Goal: Task Accomplishment & Management: Manage account settings

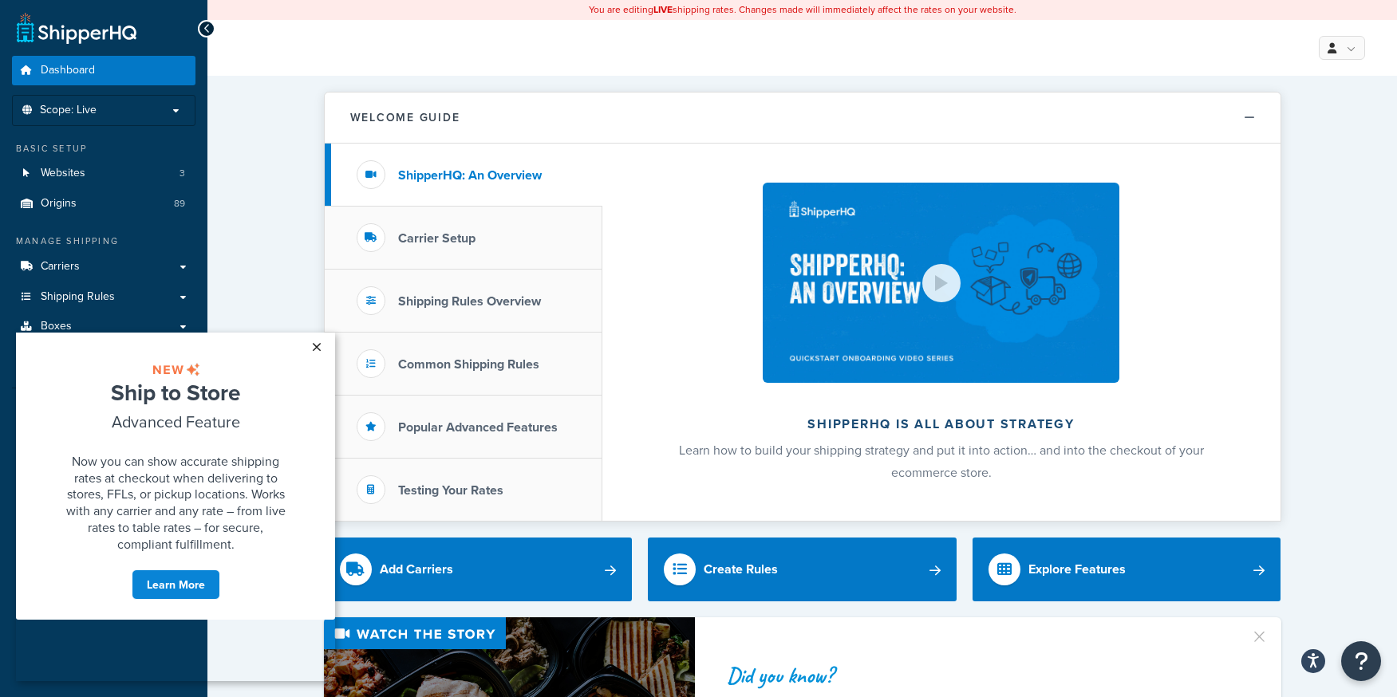
click at [314, 348] on link "×" at bounding box center [316, 347] width 28 height 29
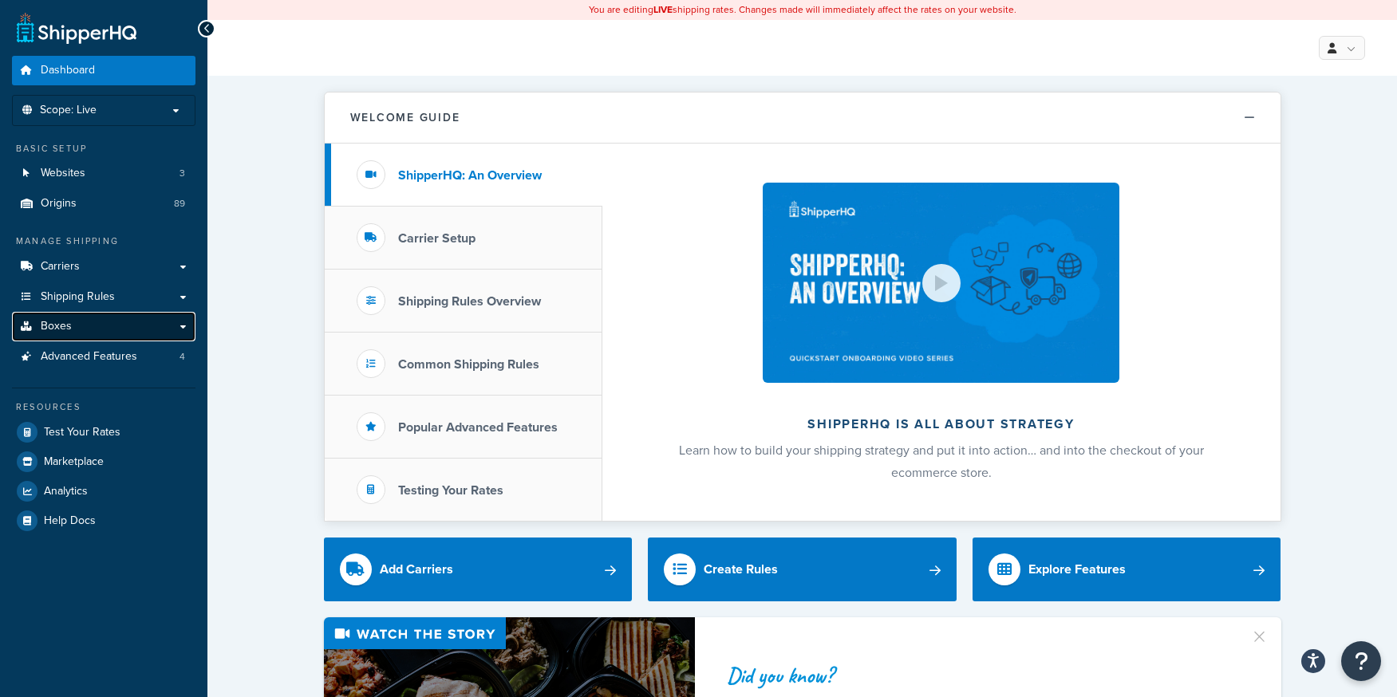
click at [49, 322] on span "Boxes" at bounding box center [56, 327] width 31 height 14
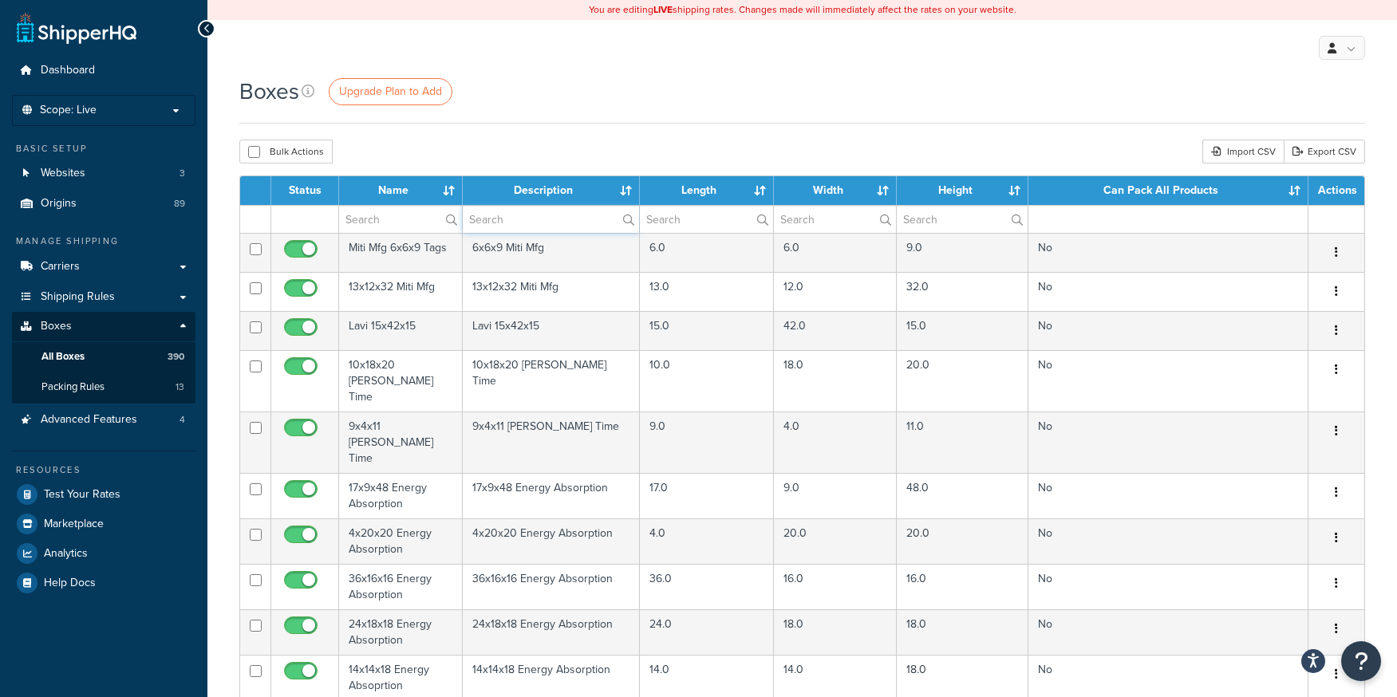
click at [500, 221] on input "text" at bounding box center [551, 219] width 176 height 27
click at [353, 223] on input "text" at bounding box center [400, 219] width 123 height 27
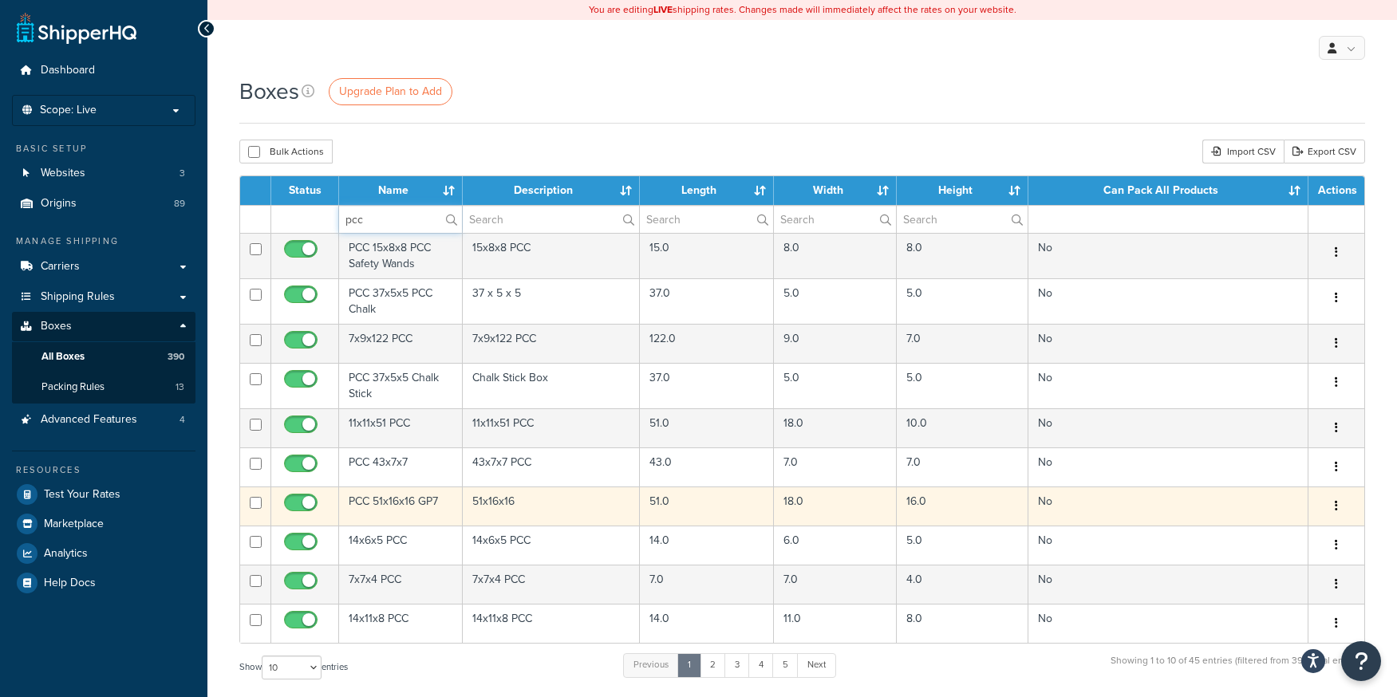
type input "pcc"
click at [406, 504] on td "PCC 51x16x16 GP7" at bounding box center [401, 506] width 124 height 39
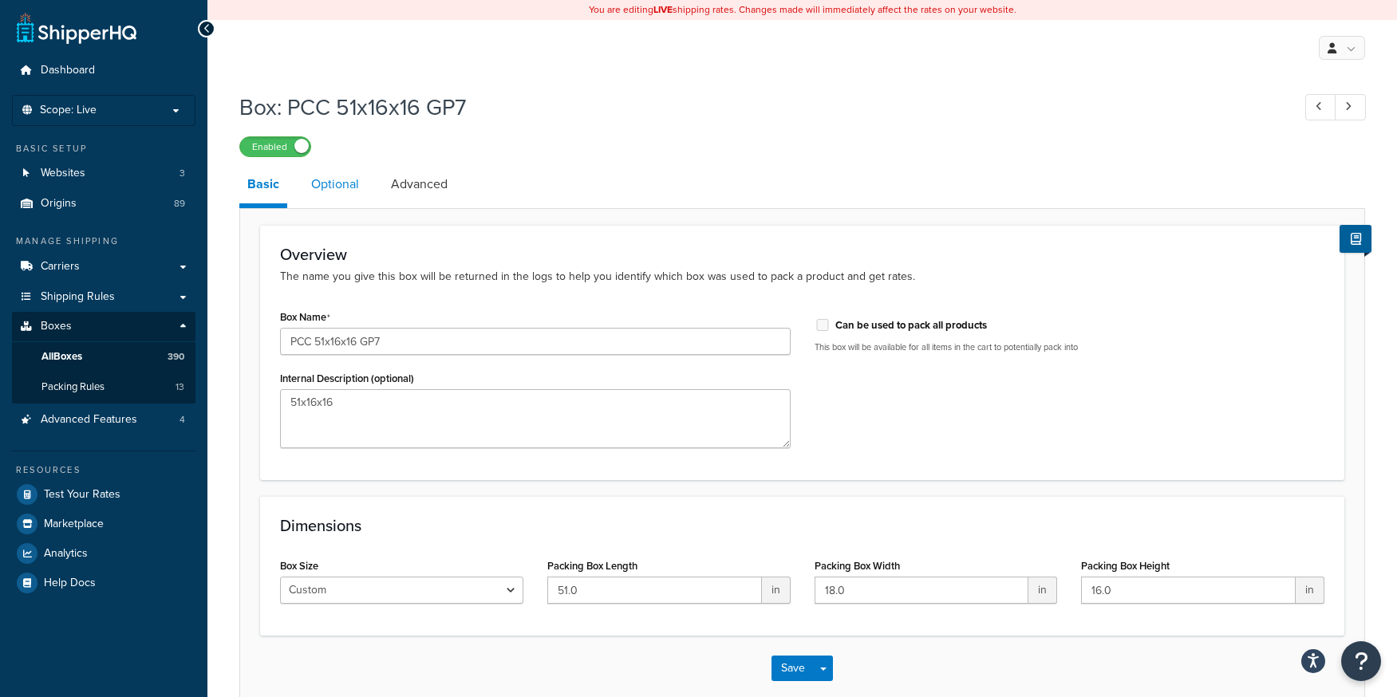
click at [339, 185] on link "Optional" at bounding box center [335, 184] width 64 height 38
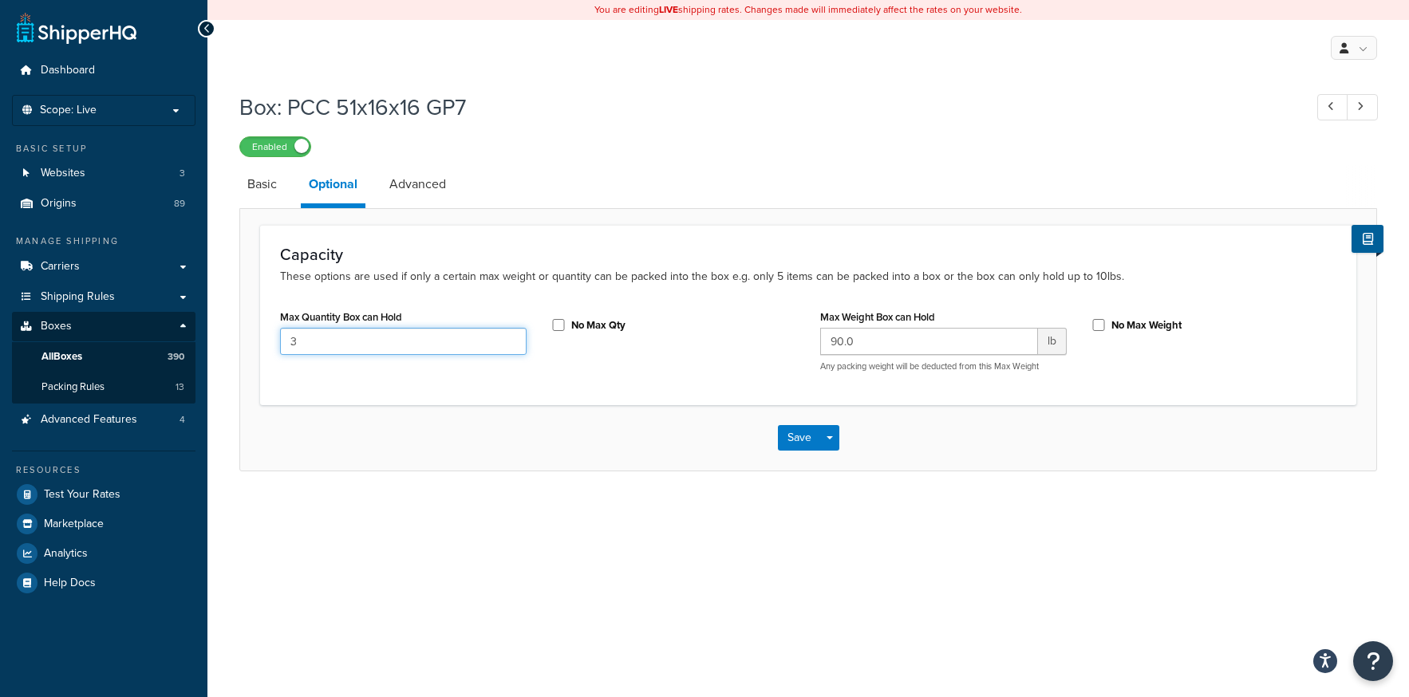
drag, startPoint x: 345, startPoint y: 342, endPoint x: 230, endPoint y: 341, distance: 114.9
click at [230, 341] on div "Box: PCC 51x16x16 GP7 Enabled Basic Optional Advanced Capacity These options ar…" at bounding box center [808, 298] width 1202 height 428
type input "4"
click at [803, 437] on button "Save" at bounding box center [799, 438] width 43 height 26
